Goal: Communication & Community: Share content

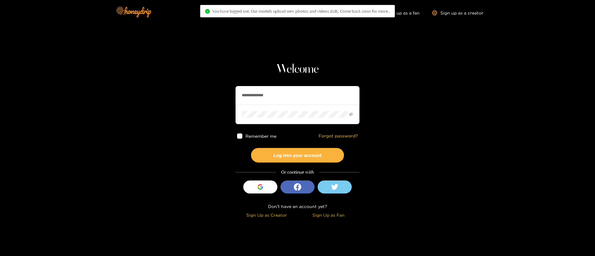
click at [275, 103] on input "**********" at bounding box center [297, 95] width 124 height 19
paste input "text"
type input "*******"
click at [301, 152] on button "Log into your account" at bounding box center [297, 155] width 93 height 15
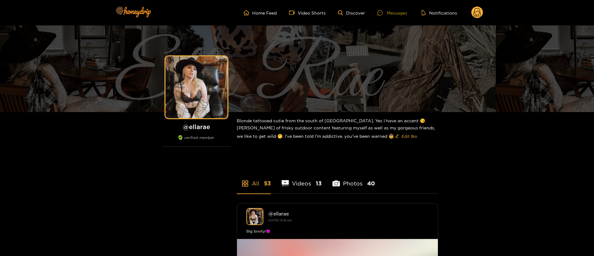
click at [393, 14] on div "Messages" at bounding box center [392, 12] width 30 height 7
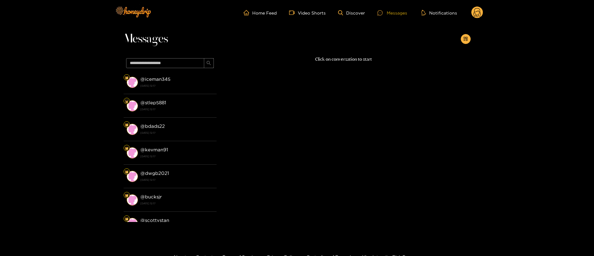
click at [393, 14] on div "Messages" at bounding box center [392, 12] width 30 height 7
click at [479, 11] on circle at bounding box center [477, 13] width 12 height 12
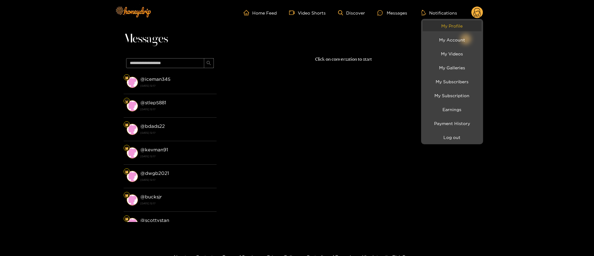
drag, startPoint x: 479, startPoint y: 11, endPoint x: 454, endPoint y: 21, distance: 27.1
click at [454, 21] on link "My Profile" at bounding box center [452, 25] width 59 height 11
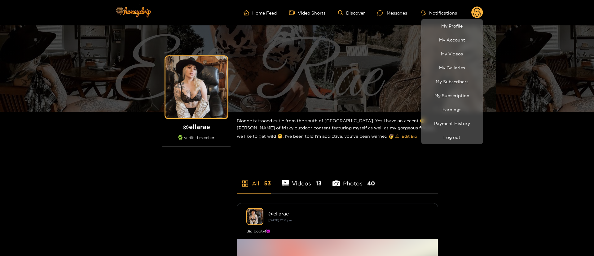
click at [391, 10] on div at bounding box center [297, 128] width 594 height 256
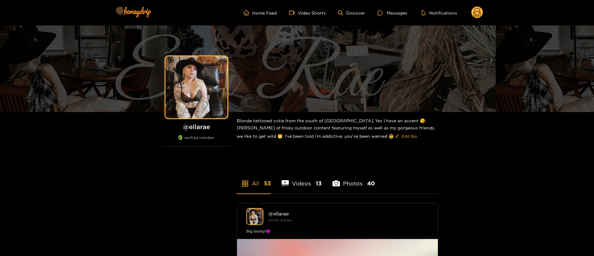
click at [409, 11] on ul "Home Feed Video Shorts Discover Messages Notifications" at bounding box center [363, 13] width 239 height 12
click at [389, 12] on div "Messages" at bounding box center [392, 12] width 30 height 7
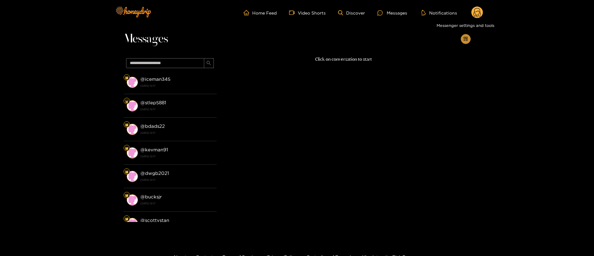
click at [464, 37] on icon "appstore-add" at bounding box center [465, 39] width 4 height 4
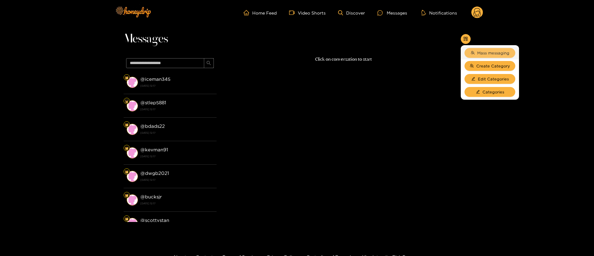
click at [484, 50] on span "Mass messaging" at bounding box center [493, 53] width 32 height 6
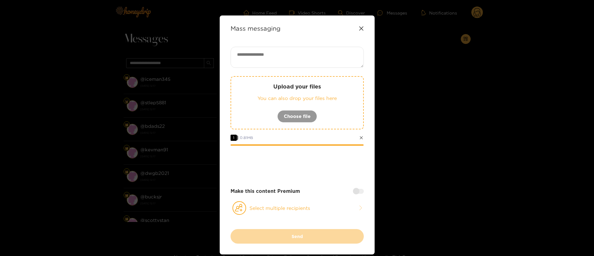
click at [280, 50] on textarea at bounding box center [296, 57] width 133 height 21
paste textarea "**********"
type textarea "**********"
click at [290, 210] on button "Select multiple recipients" at bounding box center [296, 208] width 133 height 14
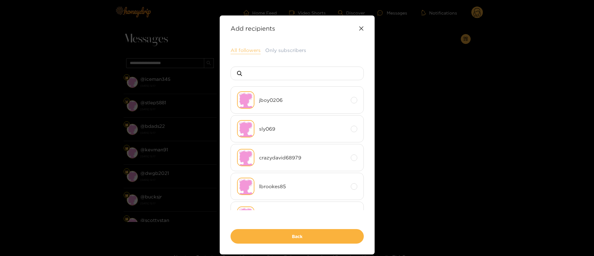
click at [239, 50] on button "All followers" at bounding box center [245, 50] width 30 height 7
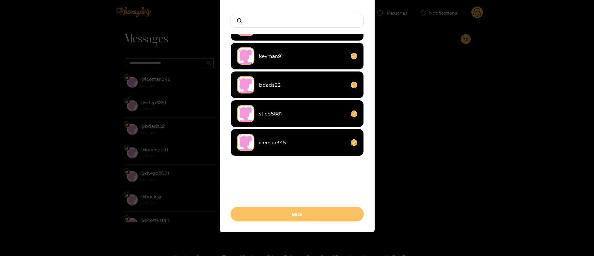
scroll to position [54, 0]
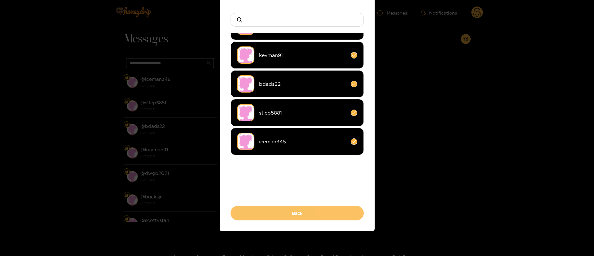
click at [296, 219] on button "Back" at bounding box center [296, 213] width 133 height 15
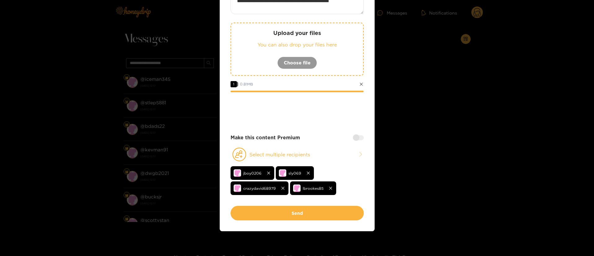
click at [355, 143] on div "**********" at bounding box center [296, 99] width 133 height 213
drag, startPoint x: 360, startPoint y: 136, endPoint x: 358, endPoint y: 141, distance: 4.8
click at [360, 138] on div at bounding box center [358, 137] width 11 height 5
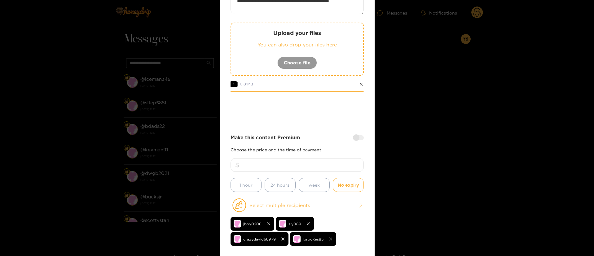
click at [337, 165] on input "number" at bounding box center [296, 165] width 133 height 14
type input "*"
click at [298, 129] on div "**********" at bounding box center [296, 125] width 133 height 264
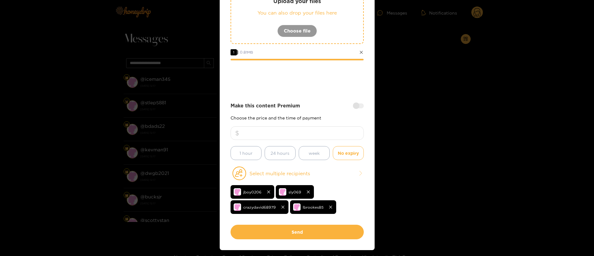
scroll to position [100, 0]
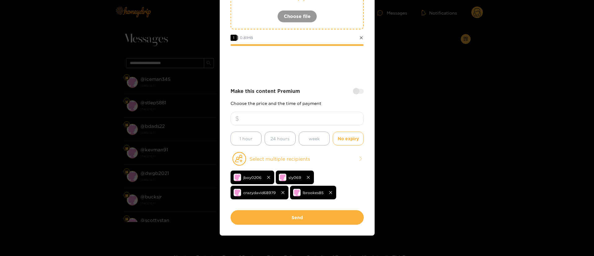
click at [312, 91] on div "Make this content Premium" at bounding box center [296, 91] width 133 height 7
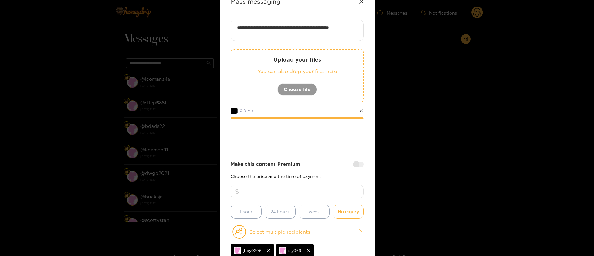
scroll to position [93, 0]
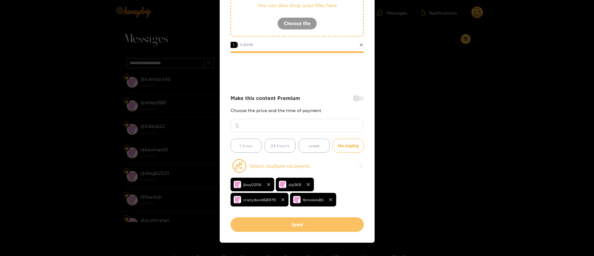
click at [314, 229] on button "Send" at bounding box center [296, 224] width 133 height 15
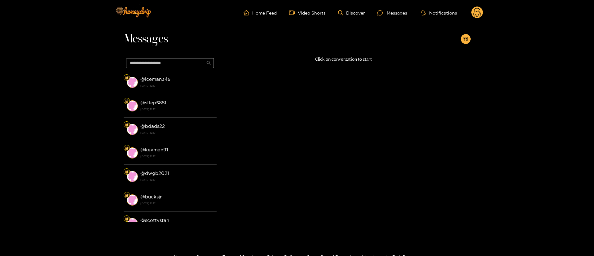
scroll to position [0, 0]
click at [477, 12] on circle at bounding box center [477, 13] width 12 height 12
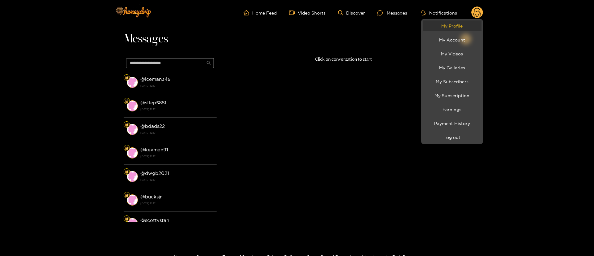
click at [446, 21] on link "My Profile" at bounding box center [452, 25] width 59 height 11
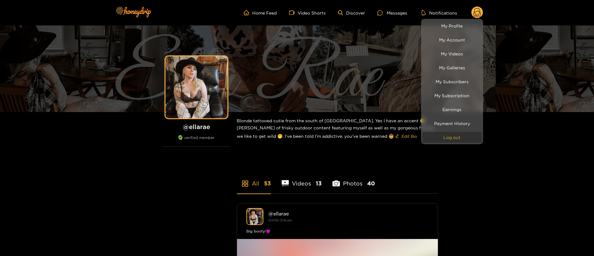
click at [457, 133] on button "Log out" at bounding box center [452, 137] width 59 height 11
